Goal: Information Seeking & Learning: Learn about a topic

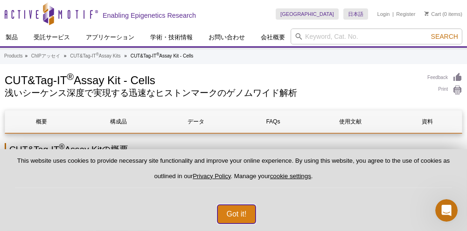
click at [229, 208] on button "Got it!" at bounding box center [237, 214] width 39 height 19
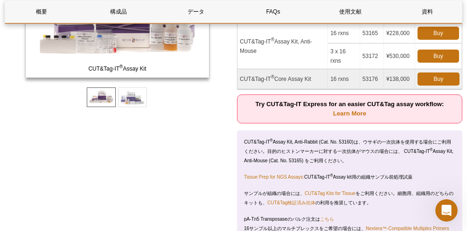
scroll to position [280, 0]
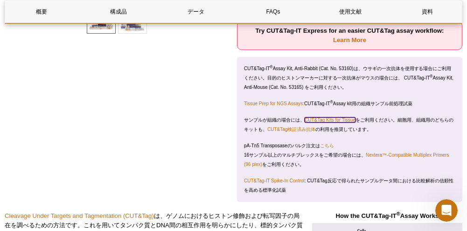
click at [346, 118] on link "CUT&Tag Kits for Tissue" at bounding box center [330, 119] width 51 height 5
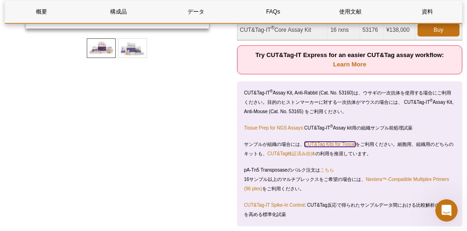
scroll to position [233, 0]
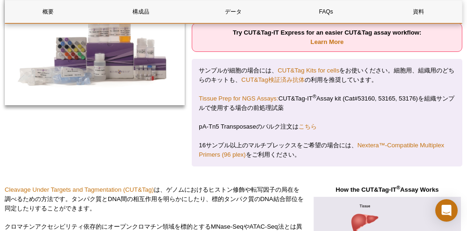
scroll to position [93, 0]
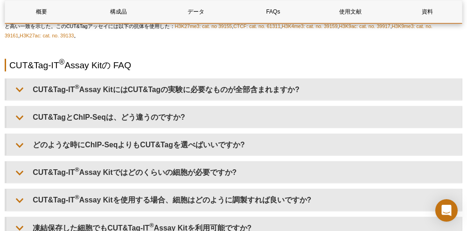
scroll to position [2054, 0]
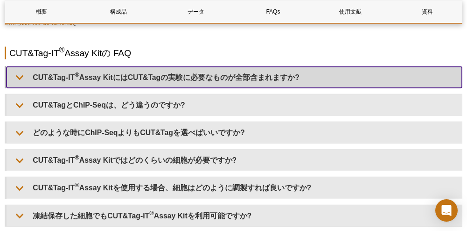
click at [123, 73] on summary "CUT&Tag-IT ® Assay KitにはCUT&Tagの実験に必要なものが全部含まれますか?" at bounding box center [235, 77] width 456 height 21
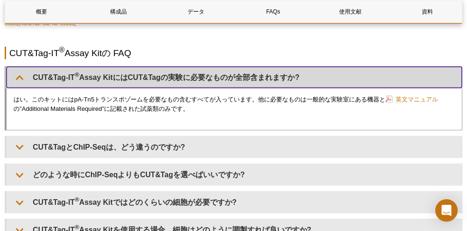
click at [123, 73] on summary "CUT&Tag-IT ® Assay KitにはCUT&Tagの実験に必要なものが全部含まれますか?" at bounding box center [235, 77] width 456 height 21
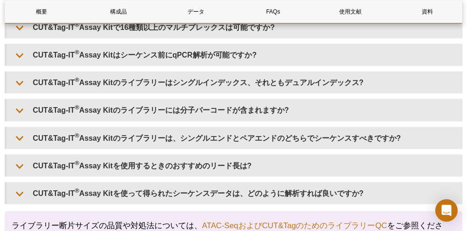
scroll to position [2615, 0]
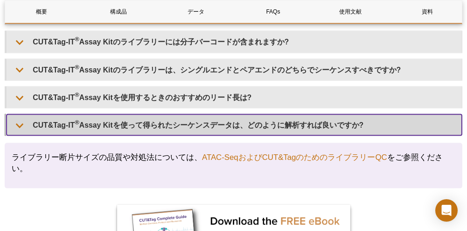
click at [155, 114] on summary "CUT&Tag-IT ® Assay Kitを使って得られたシーケンスデータは、どのように解析すれば良いですか?" at bounding box center [235, 124] width 456 height 21
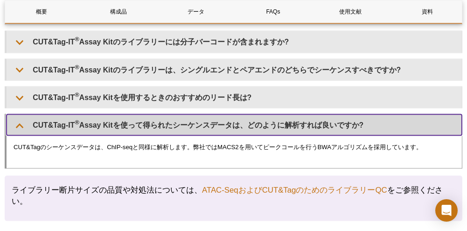
click at [155, 114] on summary "CUT&Tag-IT ® Assay Kitを使って得られたシーケンスデータは、どのように解析すれば良いですか?" at bounding box center [235, 124] width 456 height 21
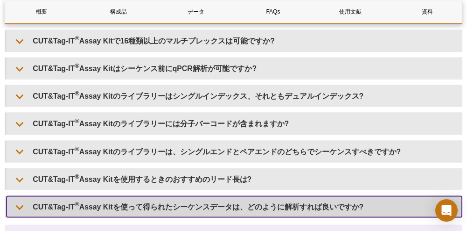
scroll to position [2521, 0]
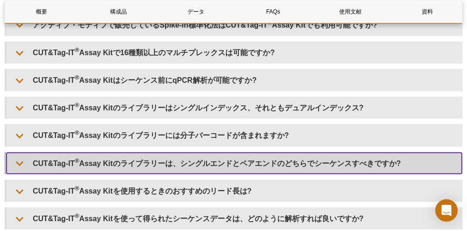
click at [203, 153] on summary "CUT&Tag-IT ® Assay Kitのライブラリーは、シングルエンドとペアエンドのどちらでシーケンスすべきですか?" at bounding box center [235, 163] width 456 height 21
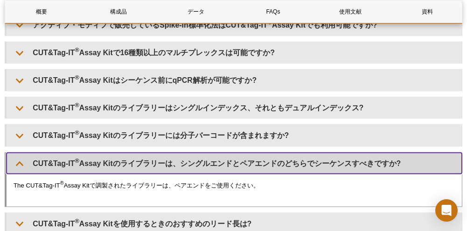
click at [202, 153] on summary "CUT&Tag-IT ® Assay Kitのライブラリーは、シングルエンドとペアエンドのどちらでシーケンスすべきですか?" at bounding box center [235, 163] width 456 height 21
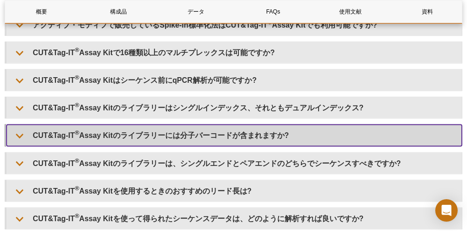
click at [125, 125] on summary "CUT&Tag-IT ® Assay Kitのライブラリーには分子バーコードが含まれますか?" at bounding box center [235, 135] width 456 height 21
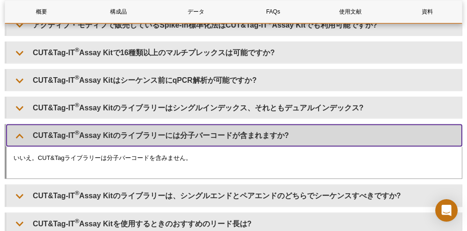
click at [122, 125] on summary "CUT&Tag-IT ® Assay Kitのライブラリーには分子バーコードが含まれますか?" at bounding box center [235, 135] width 456 height 21
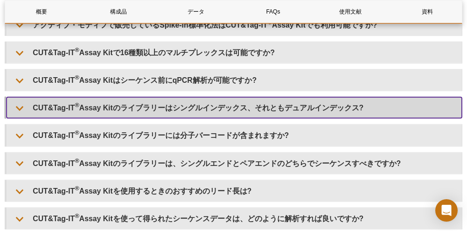
click at [112, 97] on summary "CUT&Tag-IT ® Assay Kitのライブラリーはシングルインデックス、それともデュアルインデックス?" at bounding box center [235, 107] width 456 height 21
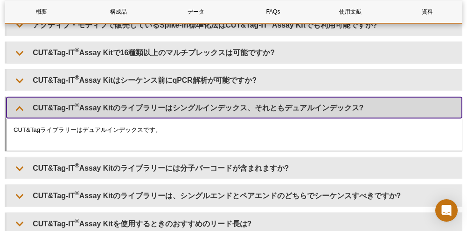
click at [112, 97] on summary "CUT&Tag-IT ® Assay Kitのライブラリーはシングルインデックス、それともデュアルインデックス?" at bounding box center [235, 107] width 456 height 21
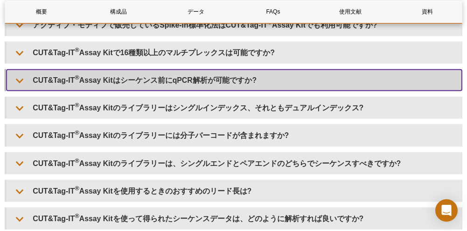
click at [121, 70] on summary "CUT&Tag-IT ® Assay Kitはシーケンス前にqPCR解析が可能ですか?" at bounding box center [235, 80] width 456 height 21
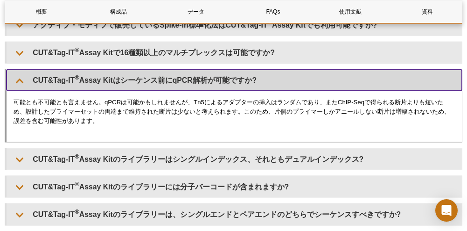
click at [127, 70] on summary "CUT&Tag-IT ® Assay Kitはシーケンス前にqPCR解析が可能ですか?" at bounding box center [235, 80] width 456 height 21
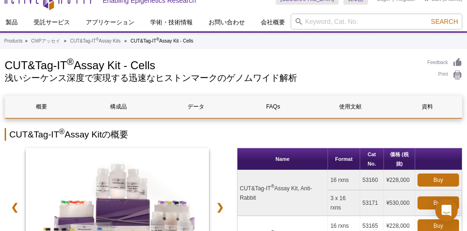
scroll to position [0, 0]
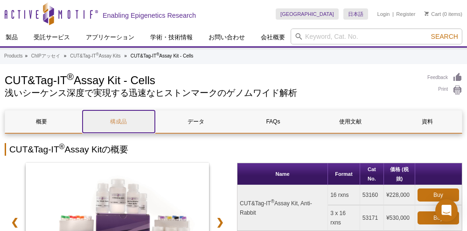
click at [117, 119] on link "構成品" at bounding box center [119, 121] width 73 height 22
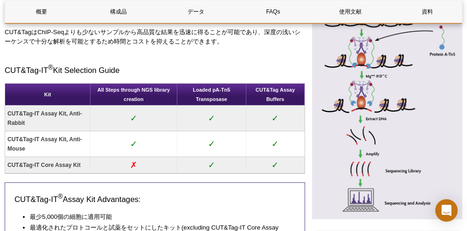
scroll to position [650, 0]
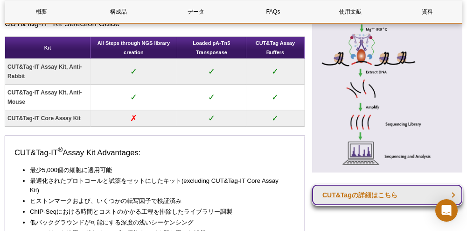
click at [349, 191] on link "CUT&Tagの詳細はこちら" at bounding box center [387, 194] width 150 height 21
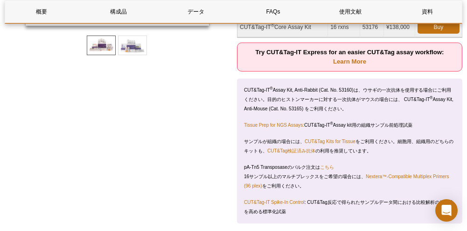
scroll to position [184, 0]
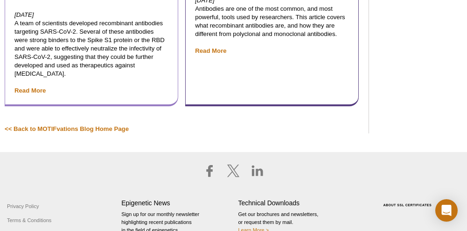
scroll to position [4979, 0]
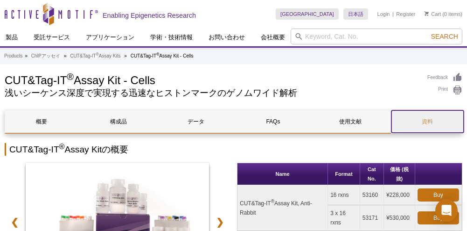
click at [417, 120] on link "資料" at bounding box center [428, 121] width 73 height 22
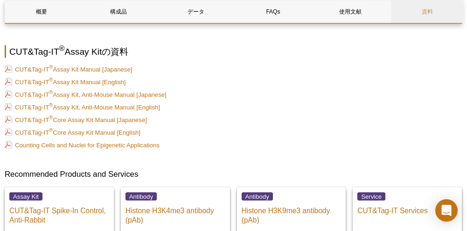
scroll to position [2900, 0]
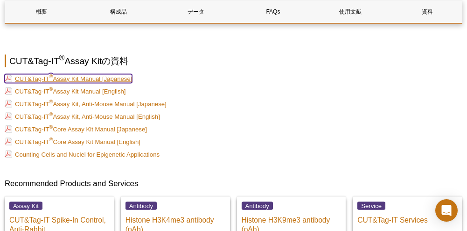
click at [79, 74] on link "CUT&Tag-IT ® Assay Kit Manual [Japanese]" at bounding box center [68, 78] width 127 height 9
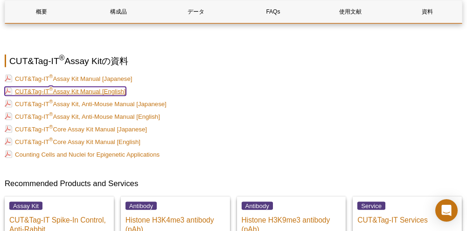
click at [117, 87] on link "CUT&Tag-IT ® Assay Kit Manual [English]" at bounding box center [65, 91] width 121 height 9
